Goal: Navigation & Orientation: Find specific page/section

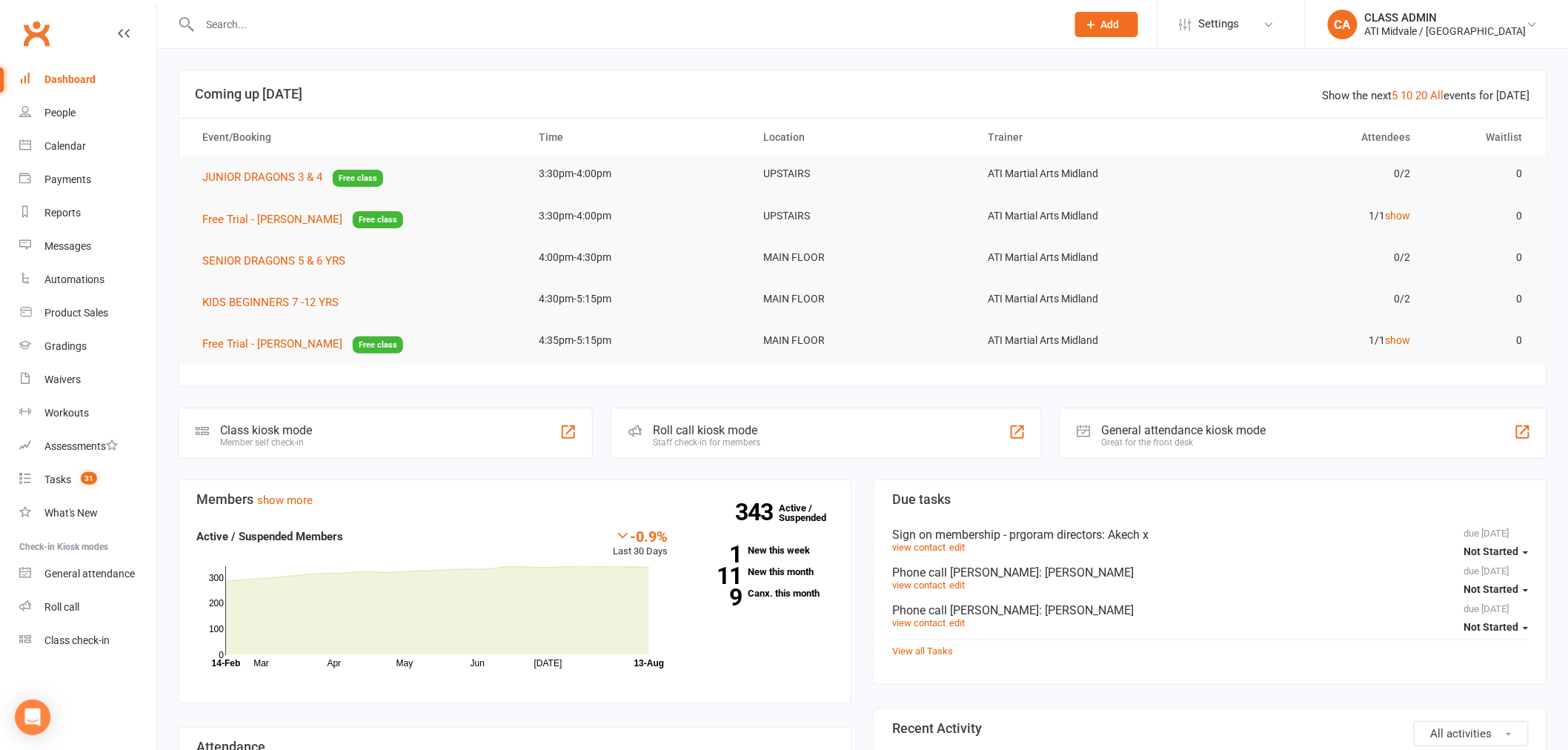
click at [756, 656] on div "-0.9% Last 30 Days Active / Suspended Members Mar Apr May Jun [DATE] Month [DAT…" at bounding box center [514, 599] width 659 height 143
click at [74, 280] on div "Automations" at bounding box center [74, 279] width 60 height 12
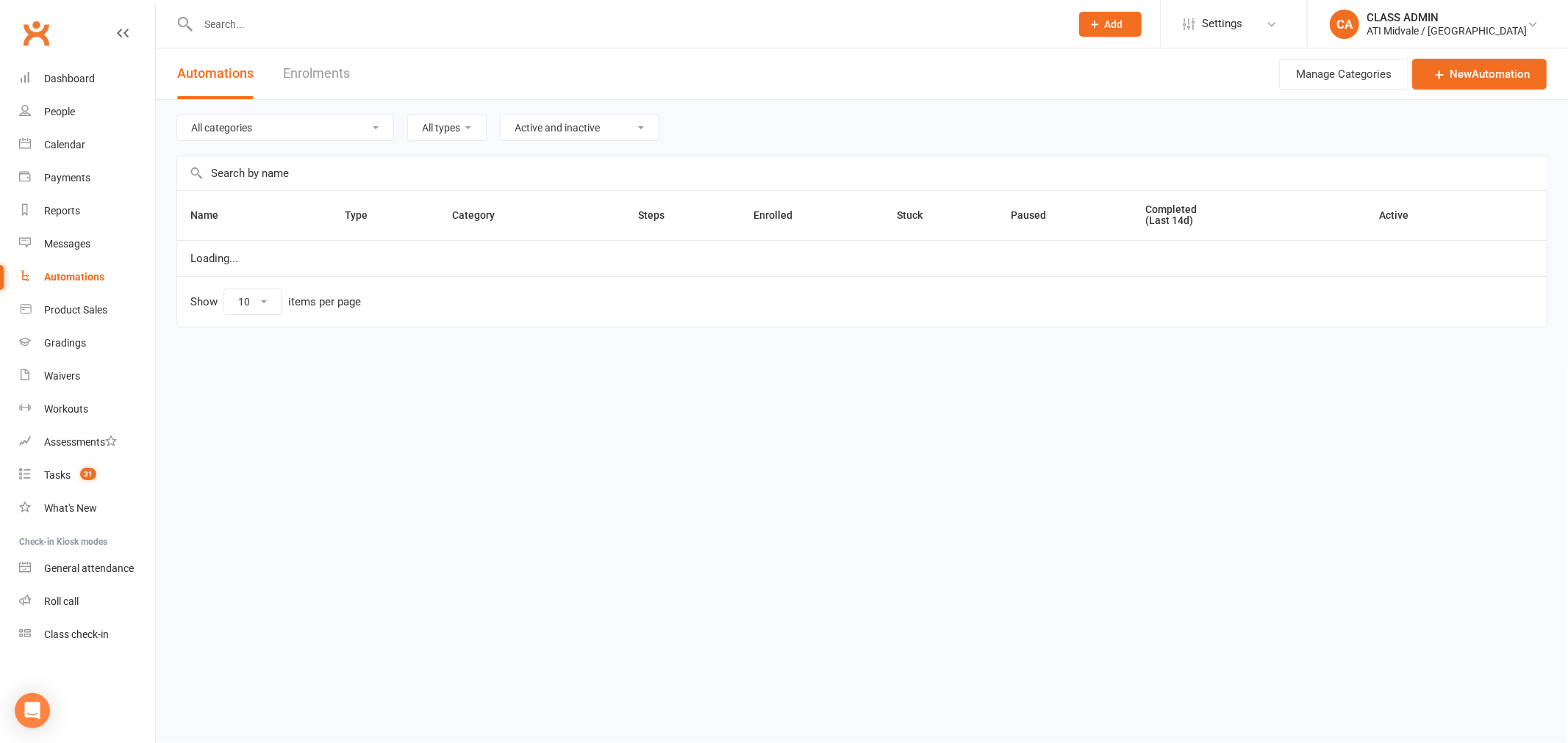
select select "100"
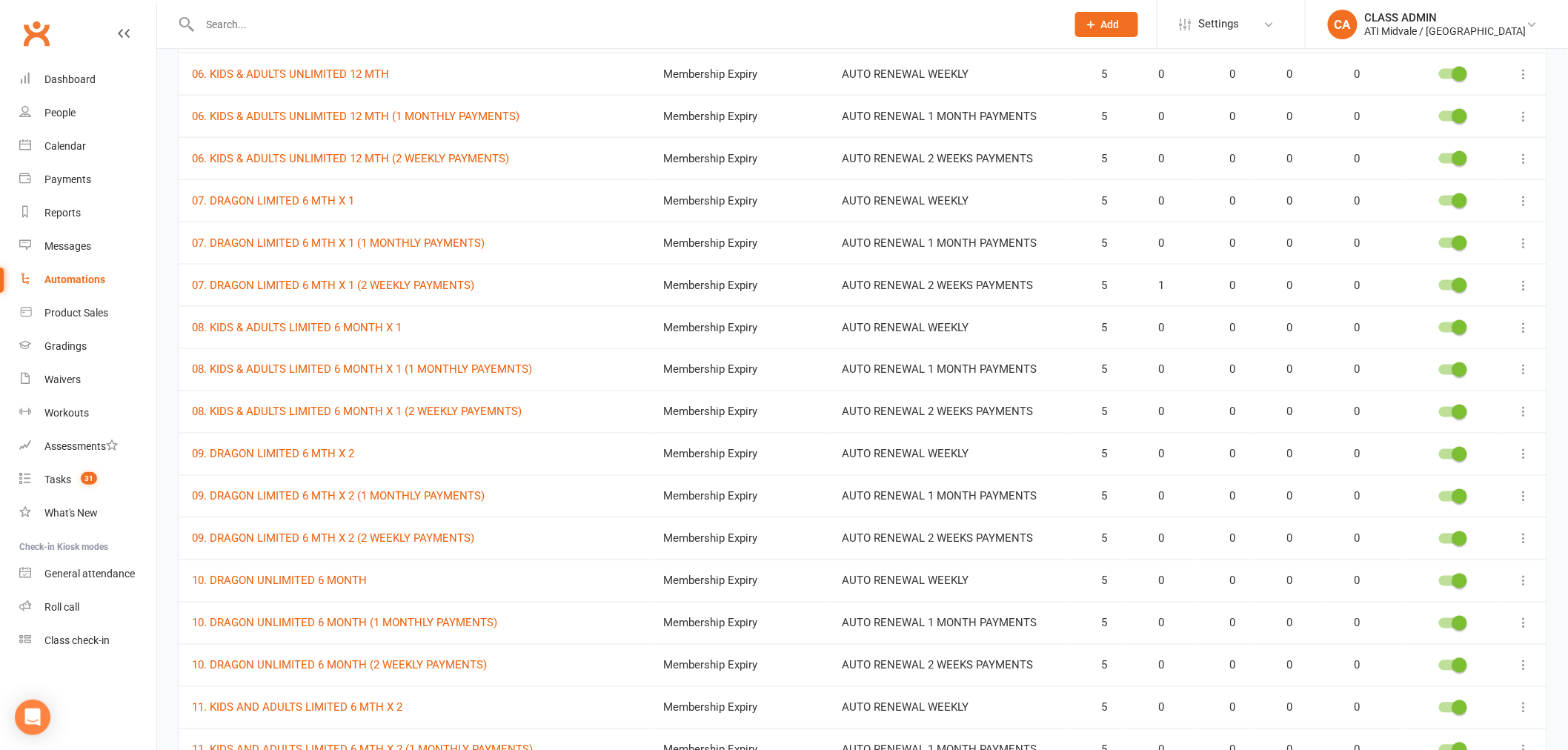
scroll to position [906, 0]
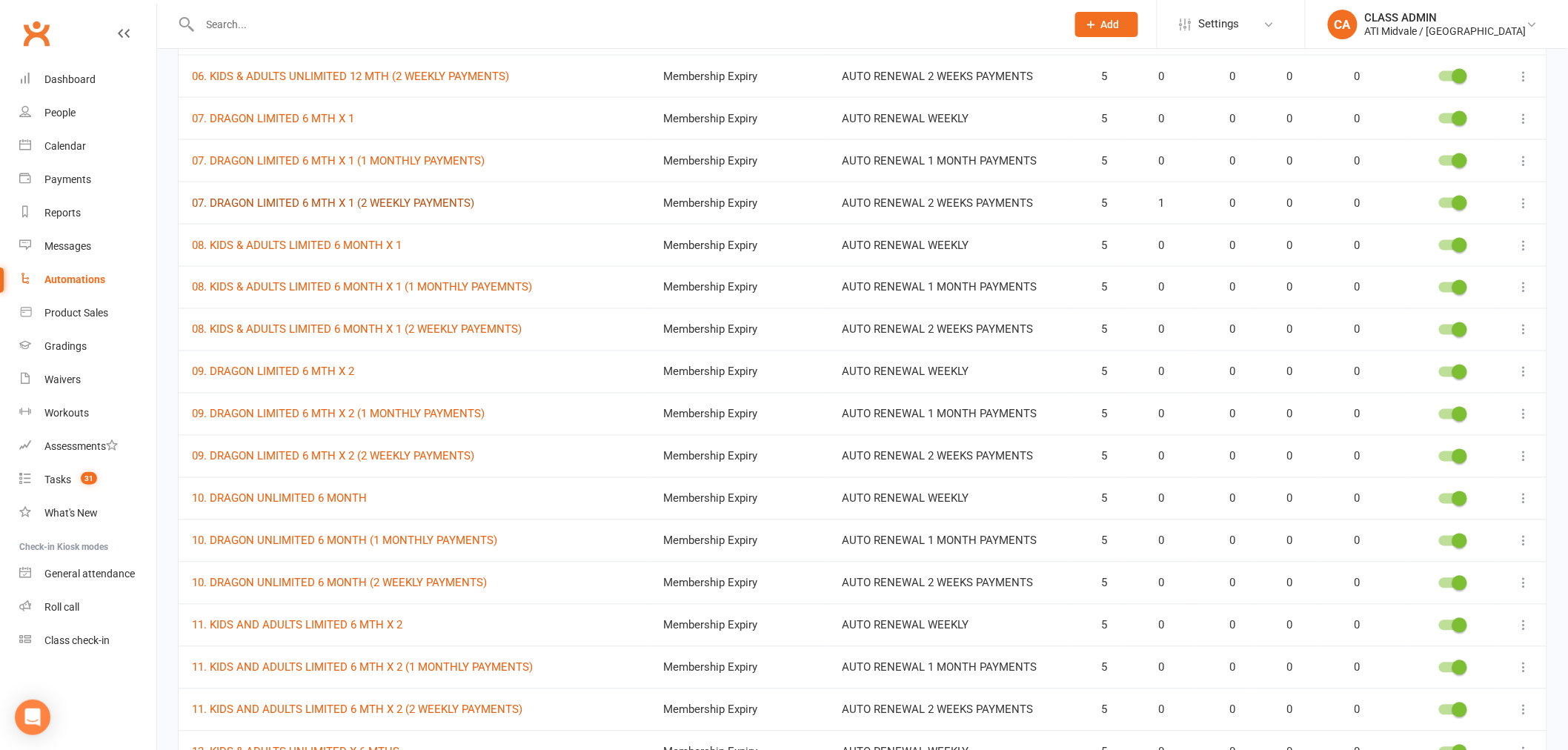
click at [343, 202] on link "07. DRAGON LIMITED 6 MTH X 1 (2 WEEKLY PAYMENTS)" at bounding box center [333, 202] width 282 height 14
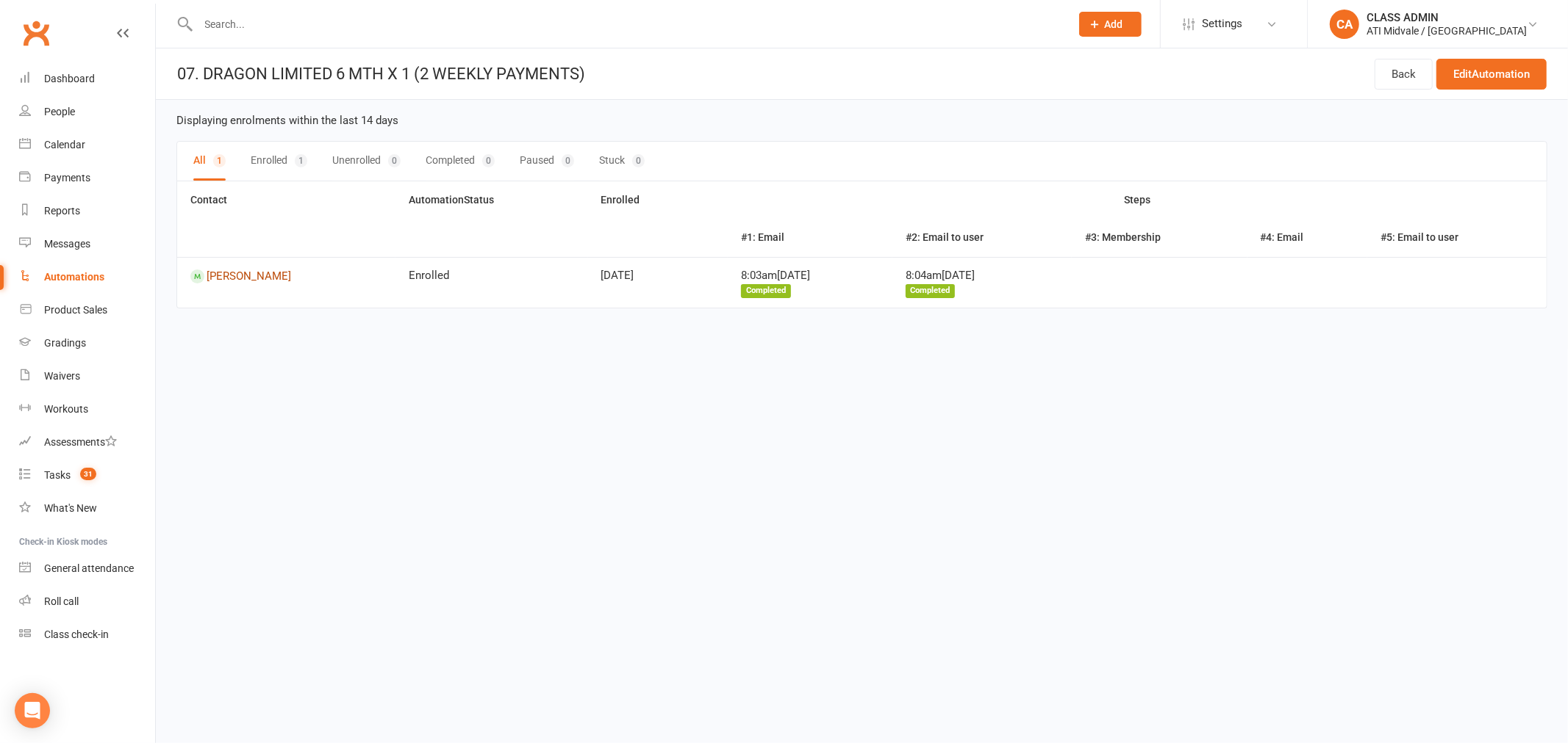
click at [229, 274] on link "[PERSON_NAME]" at bounding box center [286, 277] width 192 height 14
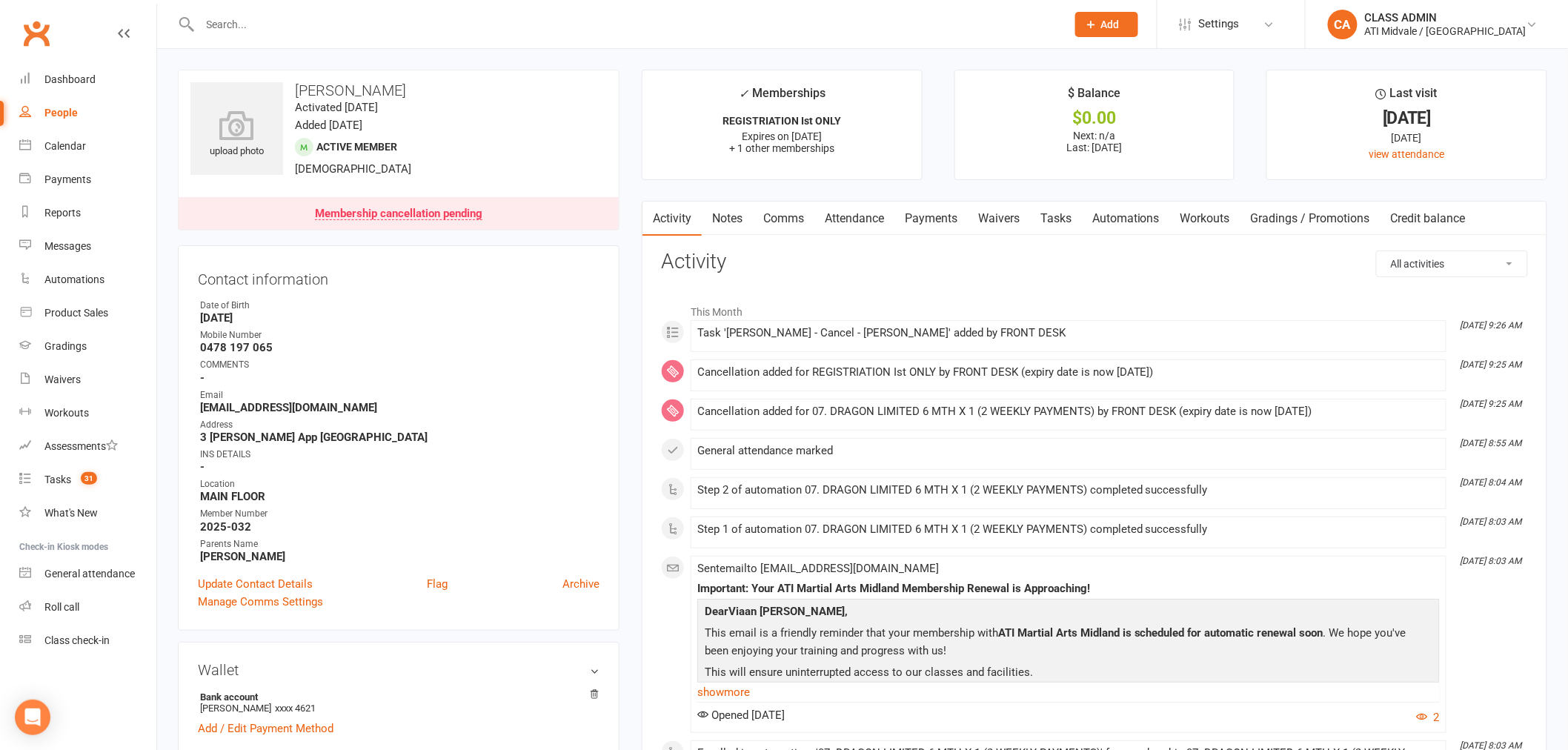
click at [1142, 223] on link "Automations" at bounding box center [1125, 219] width 88 height 35
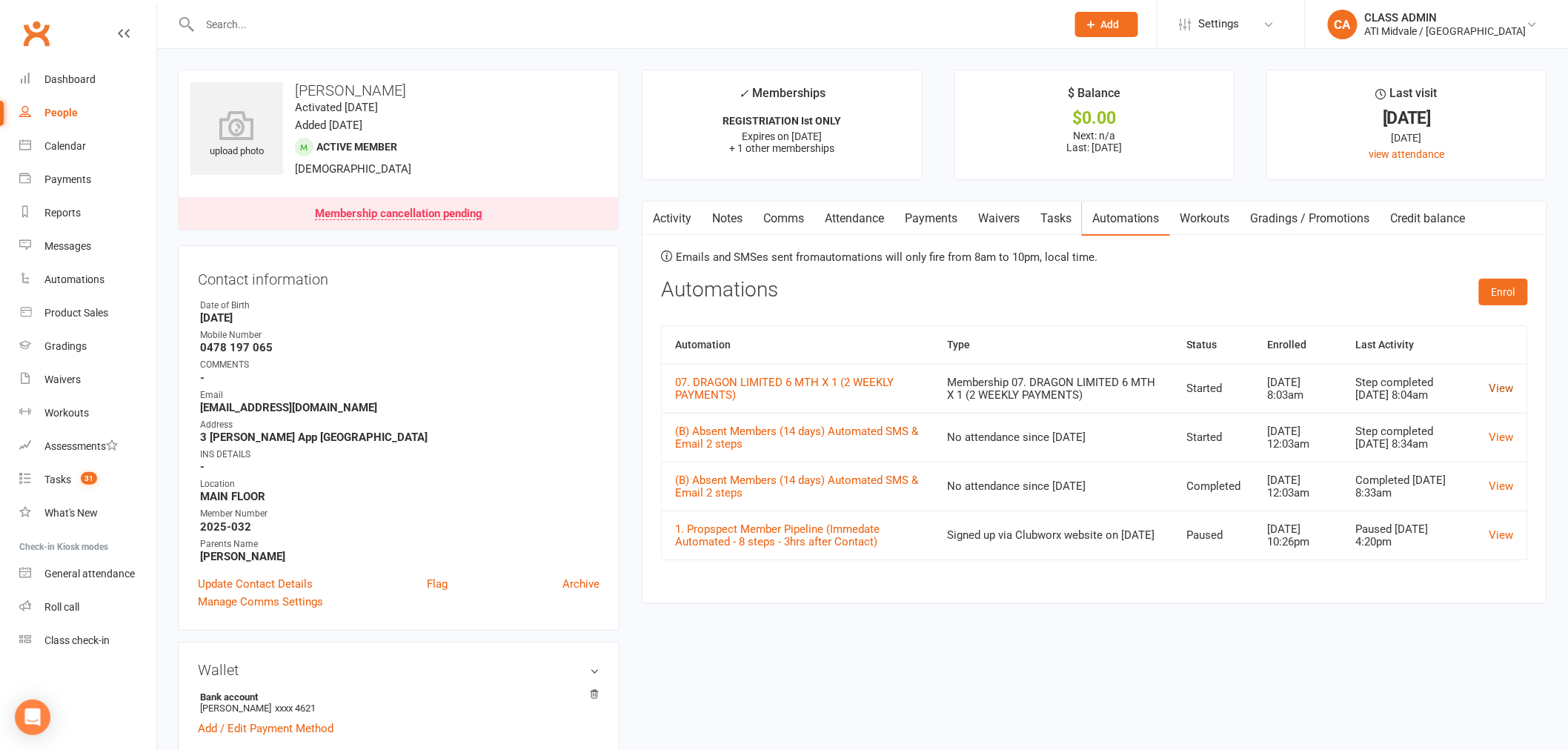
click at [1497, 383] on link "View" at bounding box center [1501, 389] width 24 height 14
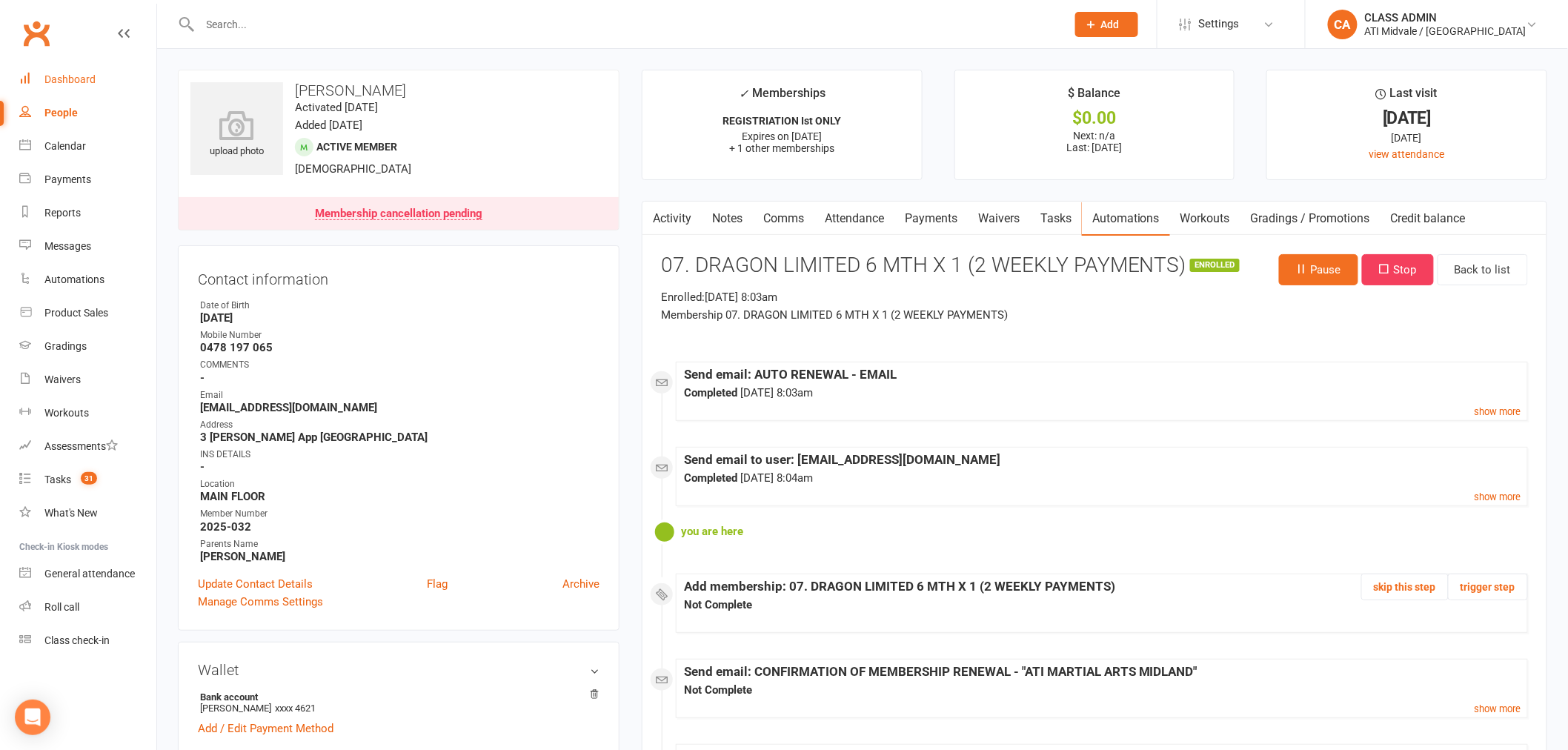
click at [67, 79] on div "Dashboard" at bounding box center [70, 79] width 51 height 12
